Goal: Information Seeking & Learning: Learn about a topic

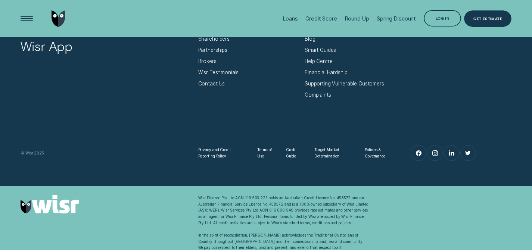
scroll to position [2387, 0]
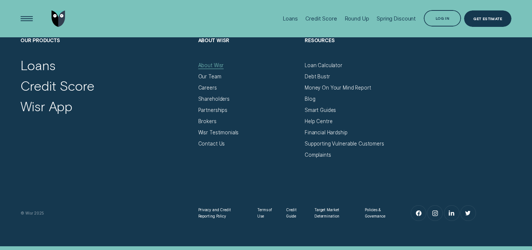
click at [211, 64] on div "About Wisr" at bounding box center [211, 65] width 26 height 6
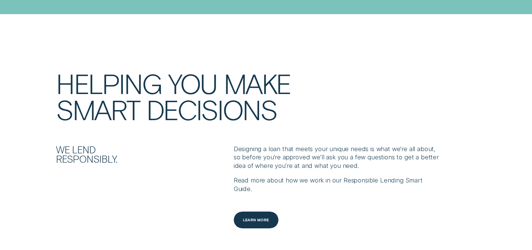
scroll to position [740, 0]
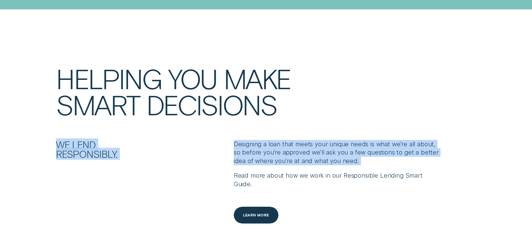
drag, startPoint x: 227, startPoint y: 128, endPoint x: 397, endPoint y: 159, distance: 173.1
click at [382, 158] on div "HELPING YOU MAKE SMART DECISIONS We lend responsibly. Designing a loan that mee…" at bounding box center [266, 144] width 532 height 159
click at [413, 171] on p "Read more about how we work in our Responsible Lending Smart Guide." at bounding box center [337, 179] width 207 height 17
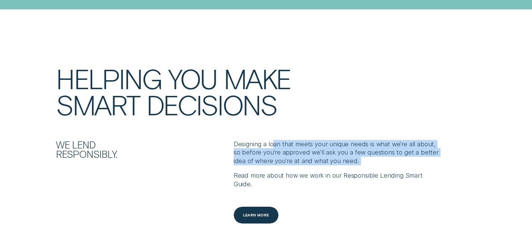
drag, startPoint x: 464, startPoint y: 159, endPoint x: 273, endPoint y: 136, distance: 192.2
click at [273, 140] on div "We lend responsibly. Designing a loan that meets your unique needs is what we’r…" at bounding box center [266, 182] width 497 height 84
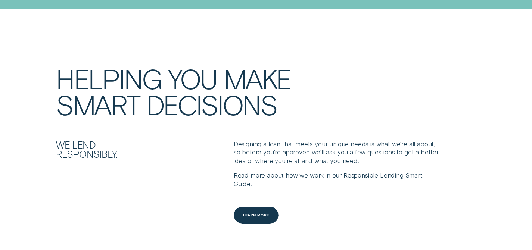
click at [256, 140] on p "Designing a loan that meets your unique needs is what we’re all about, so befor…" at bounding box center [337, 152] width 207 height 25
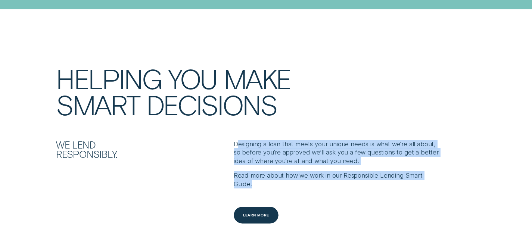
drag, startPoint x: 236, startPoint y: 130, endPoint x: 462, endPoint y: 167, distance: 228.5
click at [462, 167] on div "We lend responsibly. Designing a loan that meets your unique needs is what we’r…" at bounding box center [266, 182] width 497 height 84
copy div "esigning a loan that meets your unique needs is what we’re all about, so before…"
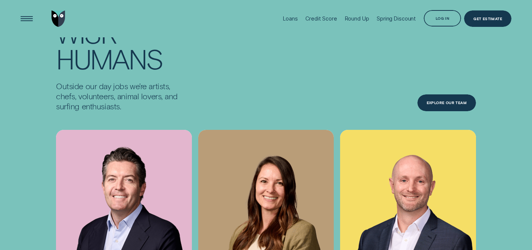
scroll to position [2101, 0]
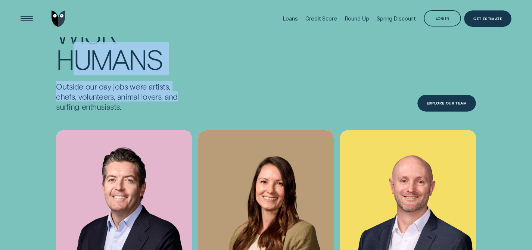
drag, startPoint x: 74, startPoint y: 49, endPoint x: 195, endPoint y: 80, distance: 124.1
click at [195, 80] on div "Wisr Humans Outside our day jobs we’re artists, chefs, volunteers, animal lover…" at bounding box center [266, 177] width 532 height 314
click at [195, 81] on div "Outside our day jobs we’re artists, chefs, volunteers, animal lovers, and surfi…" at bounding box center [124, 96] width 142 height 30
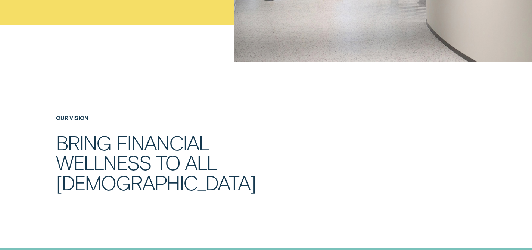
scroll to position [363, 0]
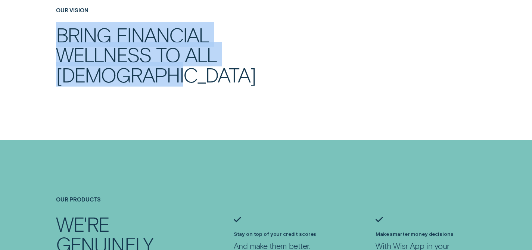
drag, startPoint x: 60, startPoint y: 32, endPoint x: 193, endPoint y: 73, distance: 139.1
click at [193, 73] on h2 "Bring financial wellness to all [DEMOGRAPHIC_DATA]" at bounding box center [177, 55] width 242 height 60
copy h2 "Bring financial wellness to all [DEMOGRAPHIC_DATA]"
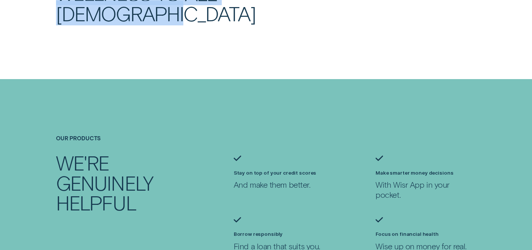
scroll to position [510, 0]
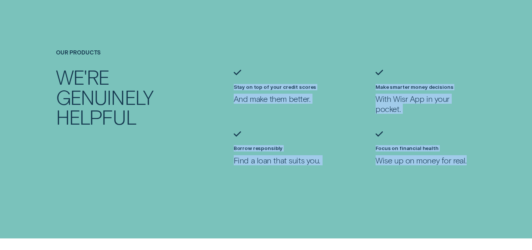
drag, startPoint x: 226, startPoint y: 81, endPoint x: 478, endPoint y: 159, distance: 263.7
click at [478, 159] on div "Our products We're genuinely helpful Stay on top of your credit scores And make…" at bounding box center [266, 115] width 497 height 133
copy ul "Stay on top of your credit scores And make them better. Make smarter money deci…"
